Goal: Obtain resource: Download file/media

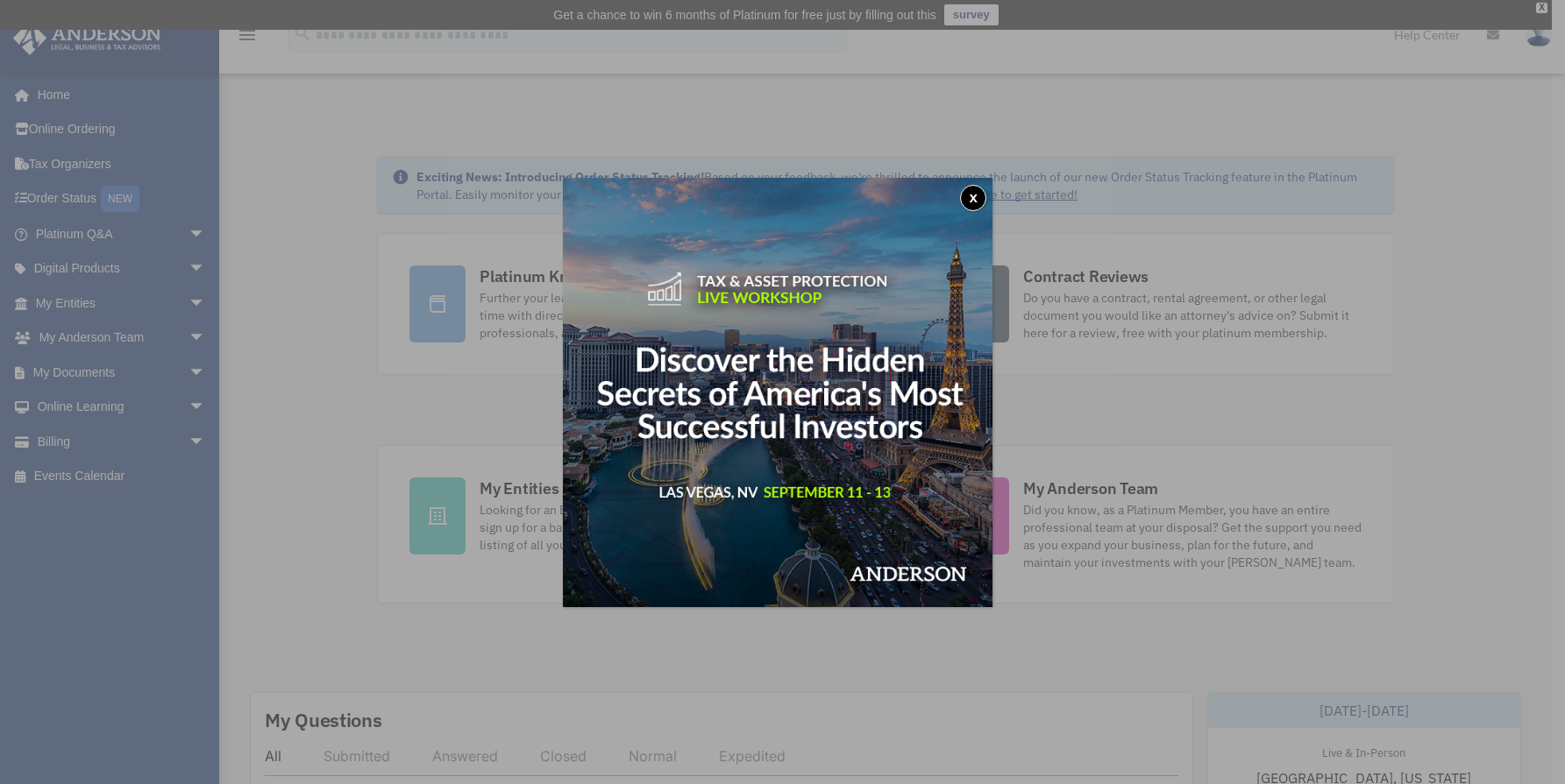
click at [980, 197] on button "x" at bounding box center [973, 198] width 26 height 26
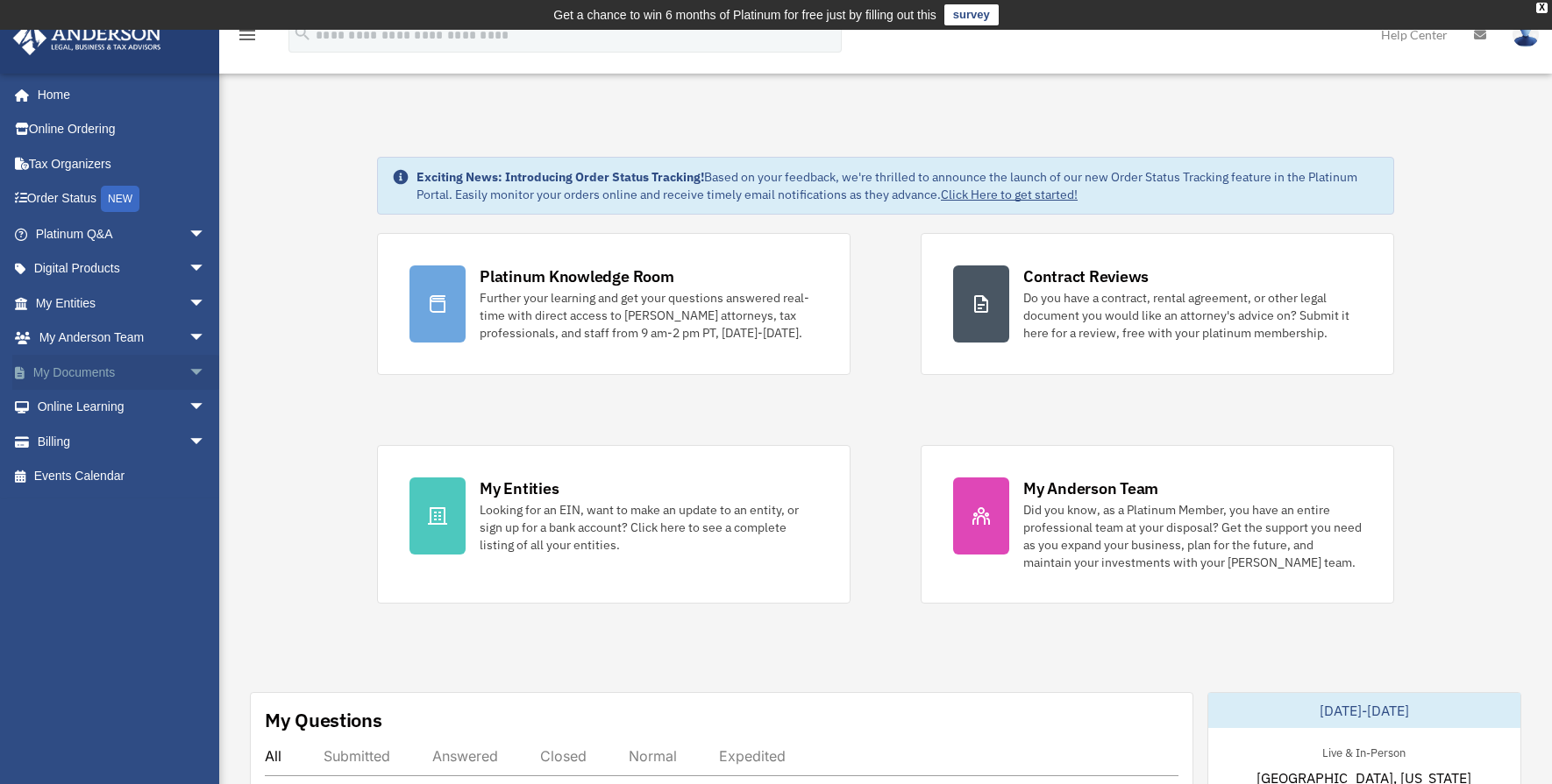
click at [134, 365] on link "My Documents arrow_drop_down" at bounding box center [122, 373] width 220 height 35
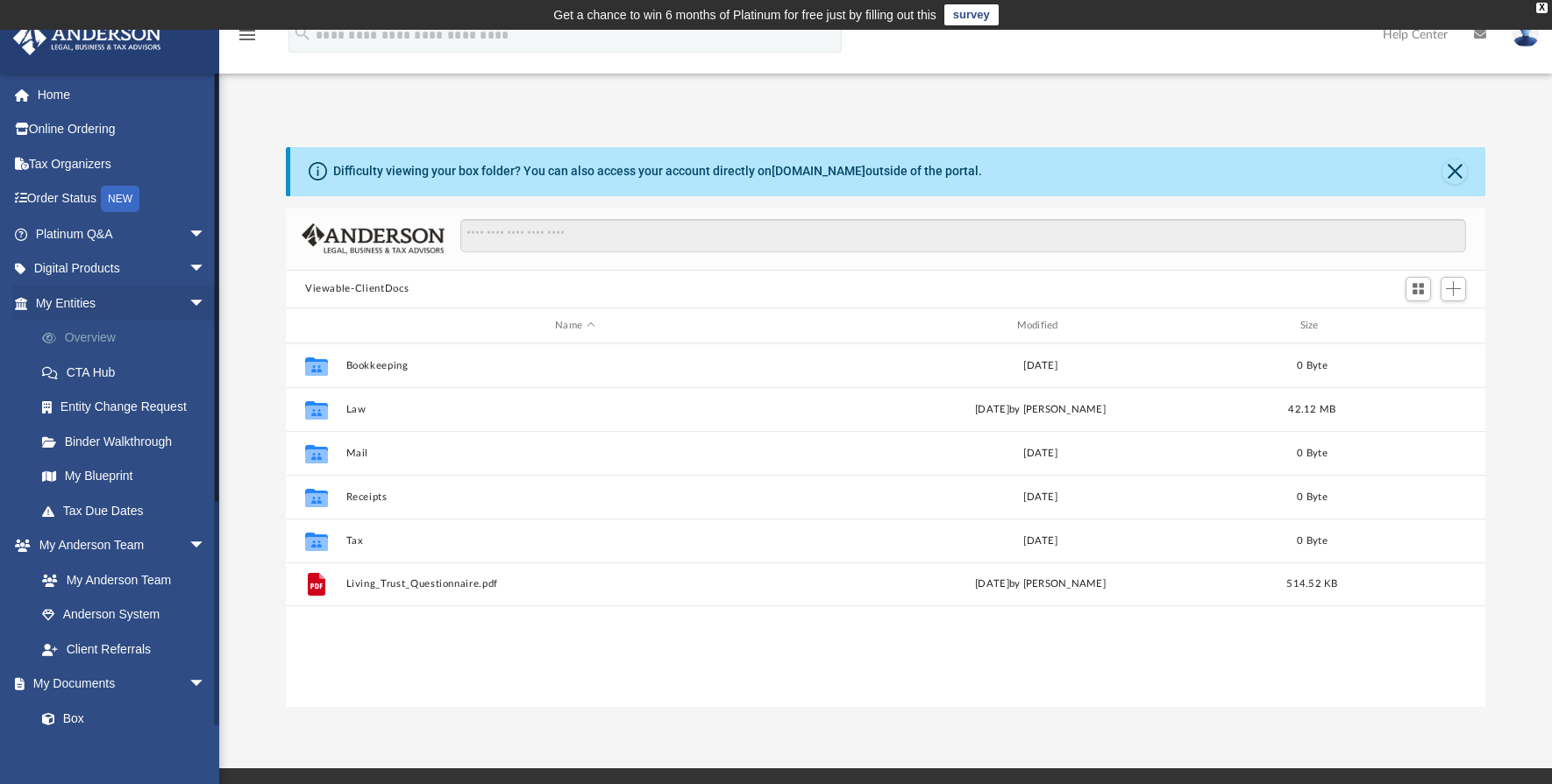
scroll to position [386, 1186]
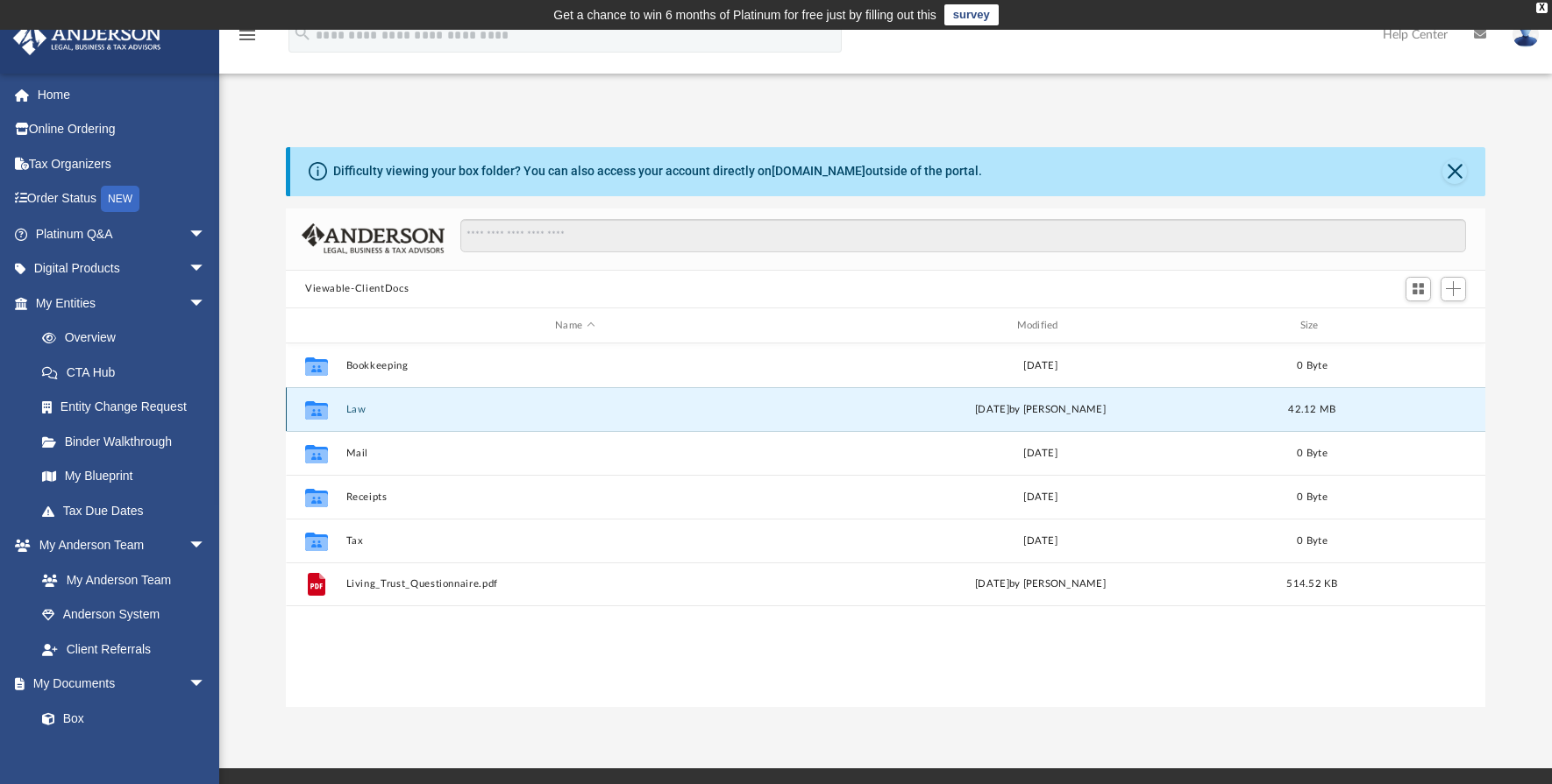
click at [358, 410] on button "Law" at bounding box center [574, 410] width 458 height 11
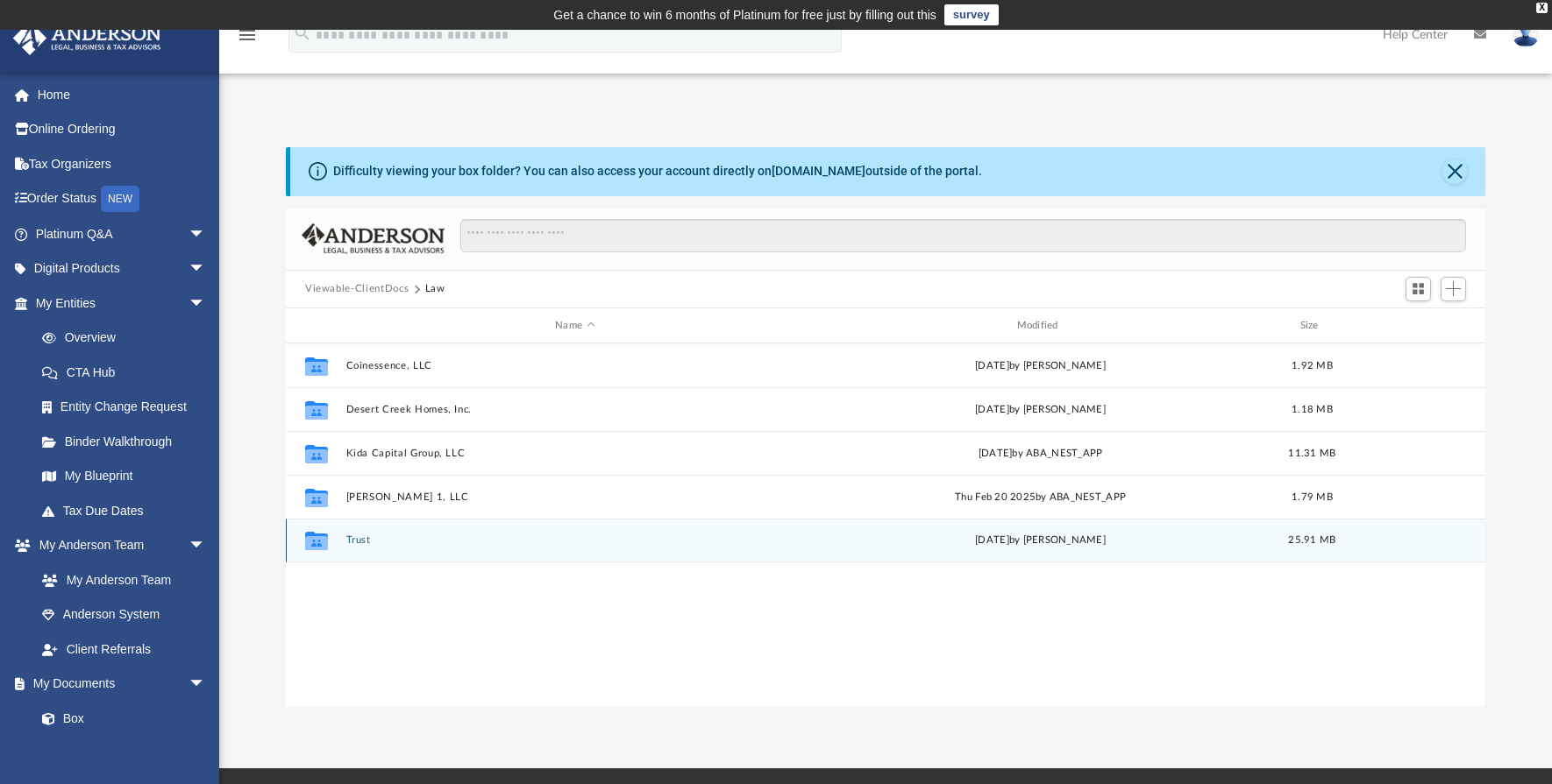
click at [358, 541] on button "Trust" at bounding box center [574, 541] width 458 height 11
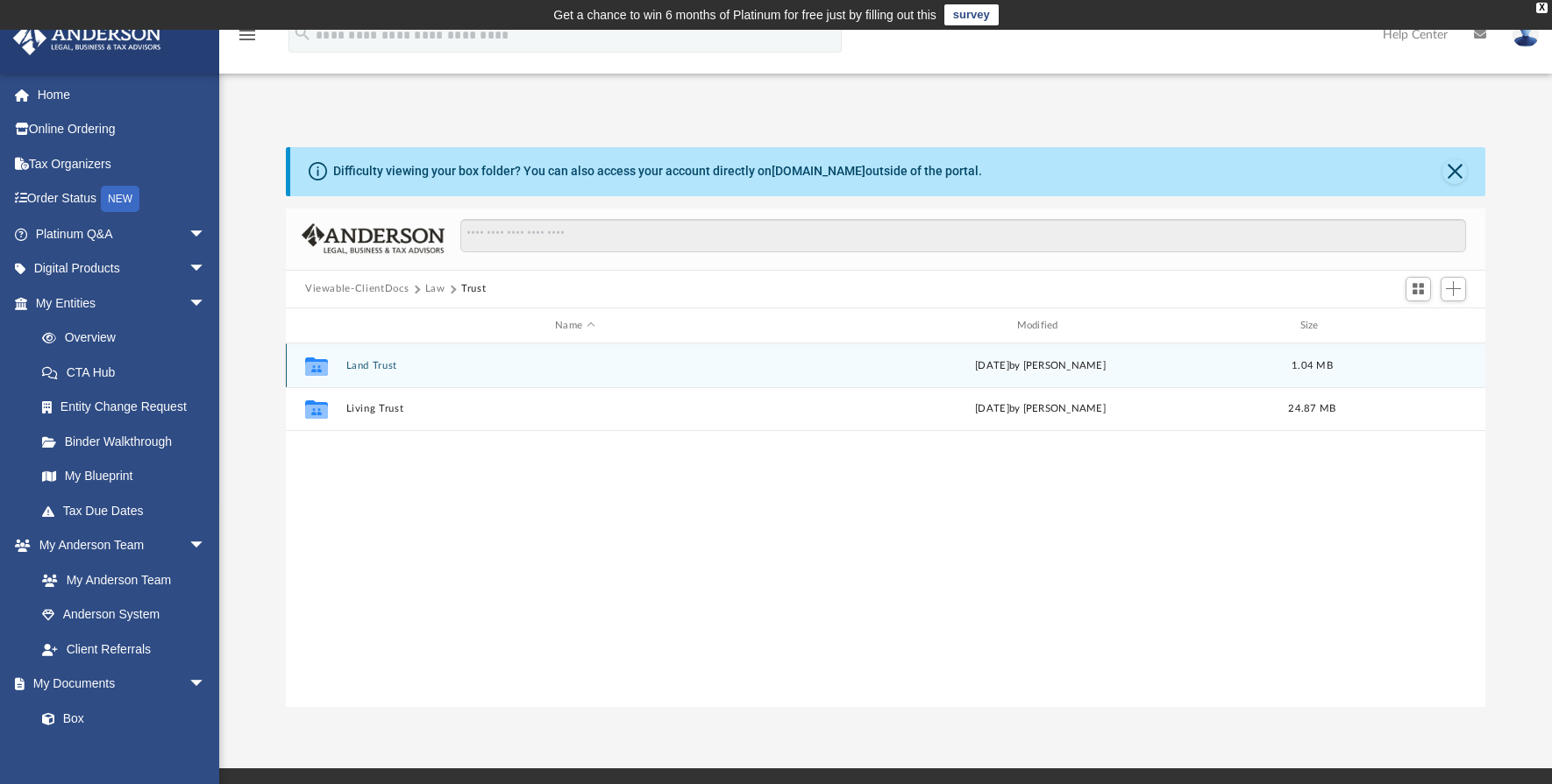
click at [367, 364] on button "Land Trust" at bounding box center [574, 366] width 458 height 11
click at [380, 366] on button "Land Trust - Fairway Trust" at bounding box center [574, 366] width 458 height 11
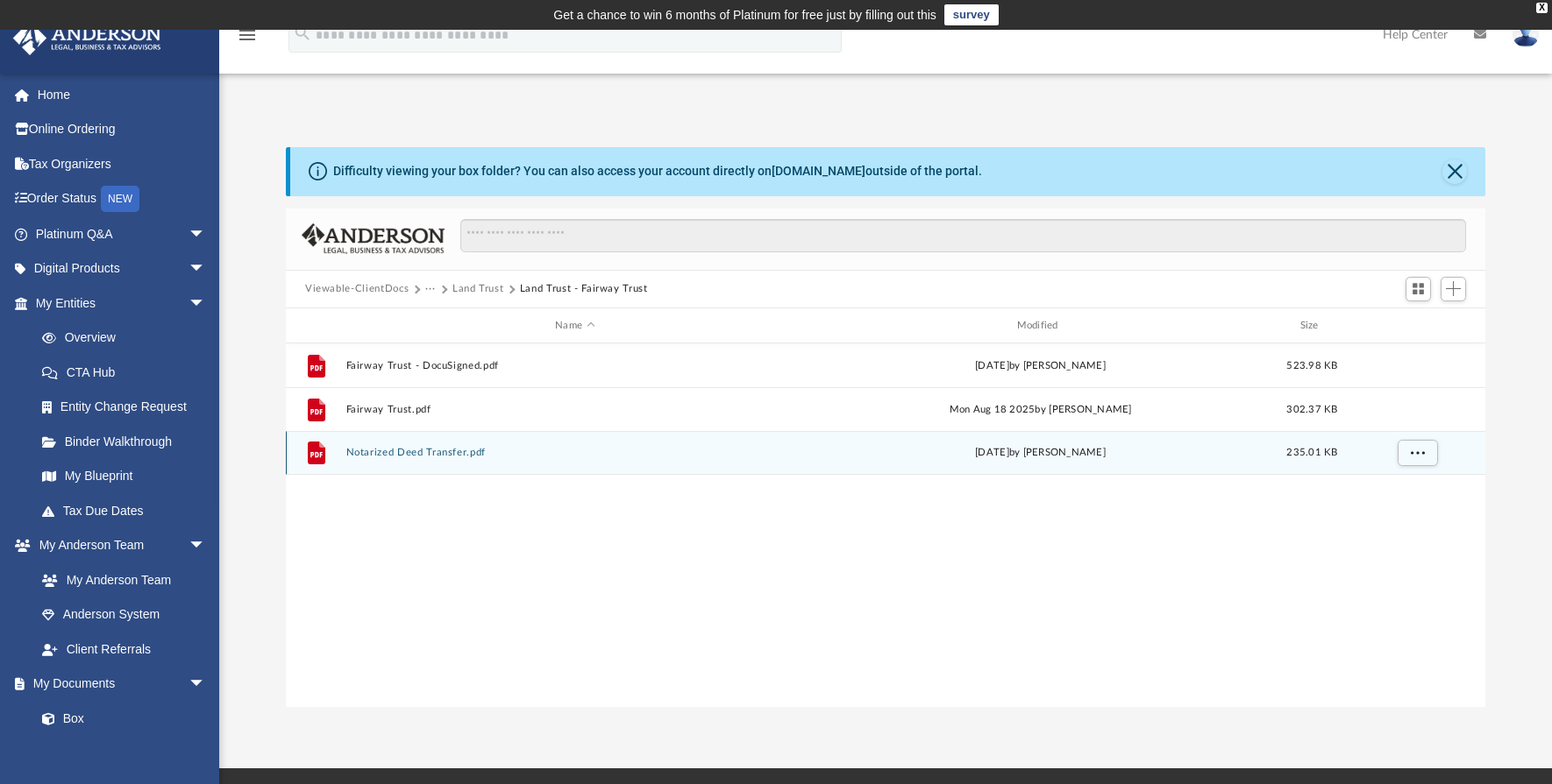
click at [400, 448] on button "Notarized Deed Transfer.pdf" at bounding box center [574, 453] width 458 height 11
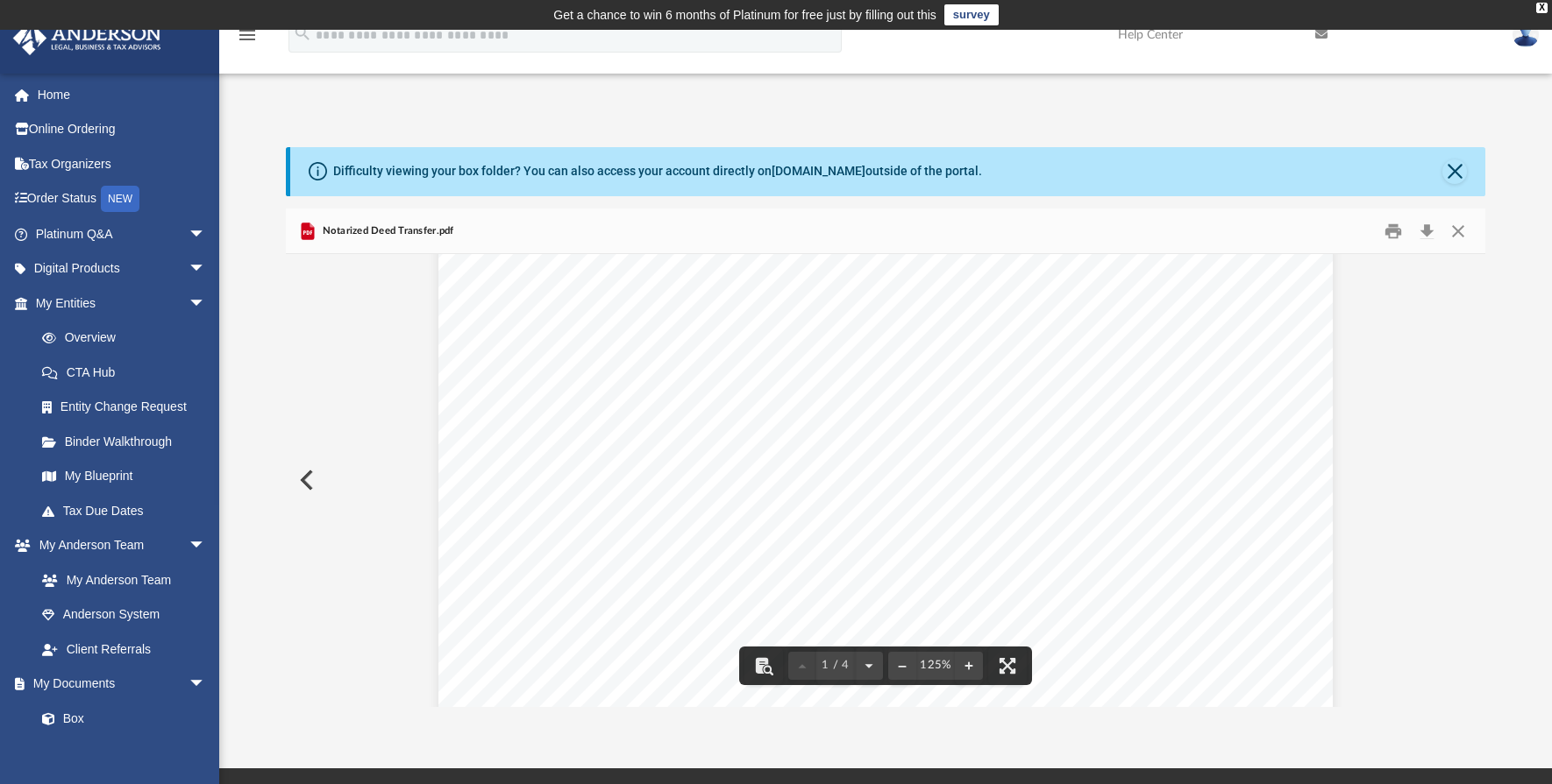
scroll to position [438, 0]
